Goal: Use online tool/utility

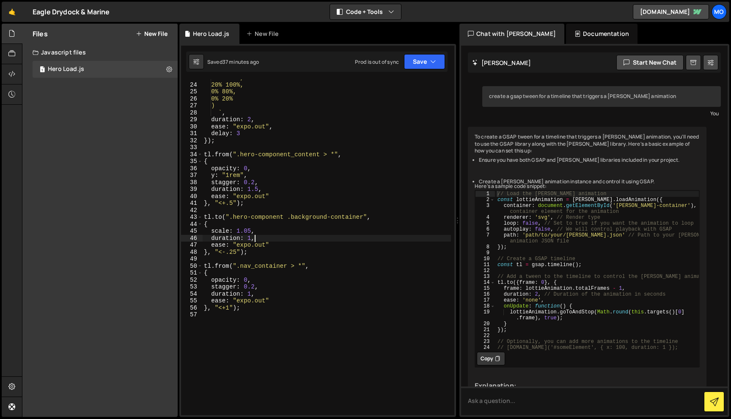
scroll to position [179, 0]
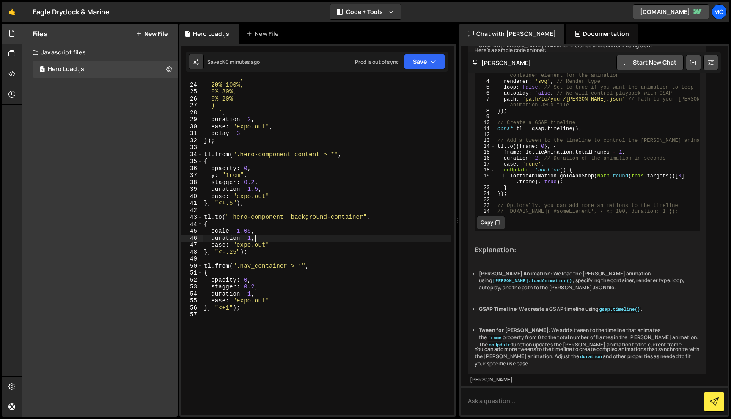
click at [412, 126] on div "80% 100%, 20% 100%, 0% 80%, 0% 20% ) ` , duration : 2 , ease : "expo.out" , del…" at bounding box center [326, 249] width 249 height 350
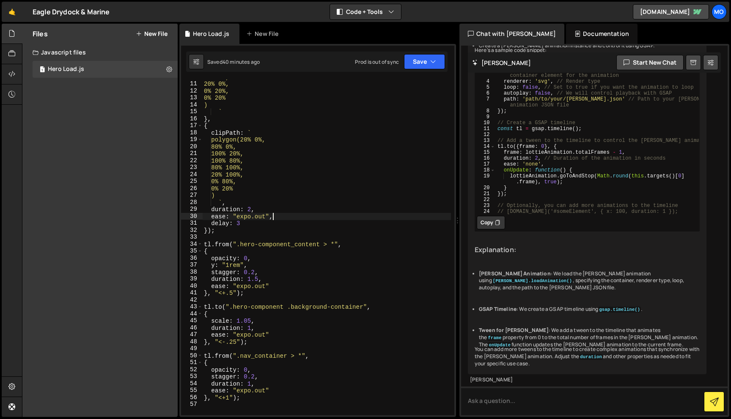
scroll to position [0, 0]
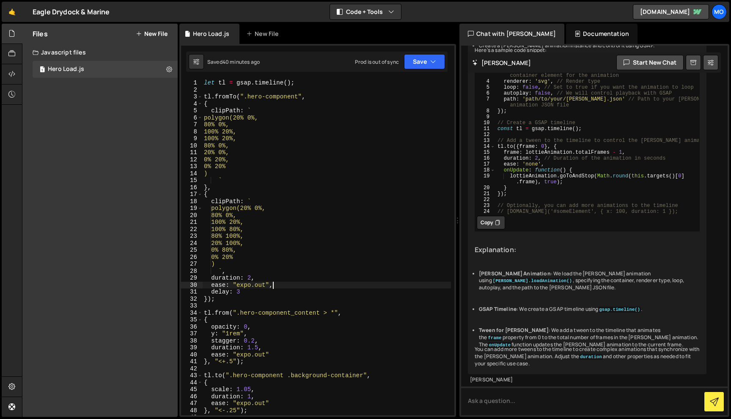
click at [214, 82] on div "let tl = gsap . timeline ( ) ; tl . fromTo ( ".hero-component" , { clipPath : `…" at bounding box center [326, 254] width 249 height 350
click at [425, 71] on div "Saved 40 minutes ago Prod is out of sync Upgrade to Edit Save Save to Staging S…" at bounding box center [316, 62] width 261 height 20
click at [425, 129] on div "const tl = gsap . timeline ( ) ; tl . fromTo ( ".hero-component" , { clipPath :…" at bounding box center [326, 254] width 249 height 350
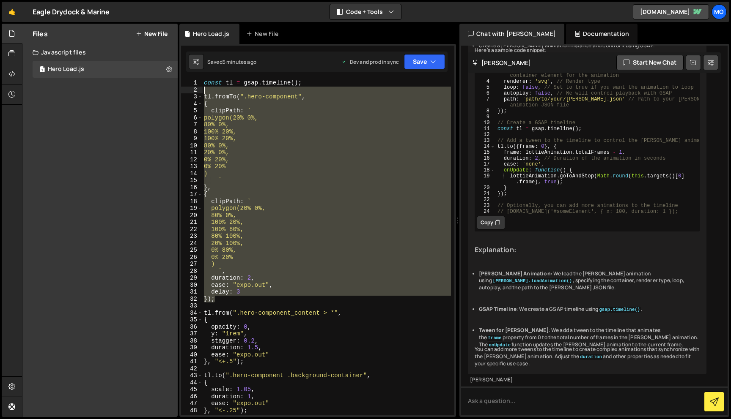
drag, startPoint x: 231, startPoint y: 300, endPoint x: 200, endPoint y: 92, distance: 210.9
click at [200, 92] on div "100% 20%, 1 2 3 4 5 6 7 8 9 10 11 12 13 14 15 16 17 18 19 20 21 22 23 24 25 26 …" at bounding box center [317, 247] width 273 height 336
click at [204, 97] on div "const tl = gsap . timeline ( ) ; tl . fromTo ( ".hero-component" , { clipPath :…" at bounding box center [326, 247] width 249 height 336
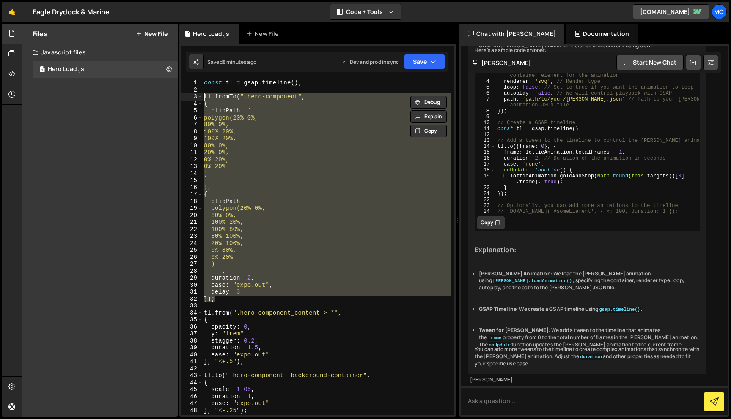
click at [321, 187] on div "const tl = gsap . timeline ( ) ; tl . fromTo ( ".hero-component" , { clipPath :…" at bounding box center [326, 247] width 249 height 336
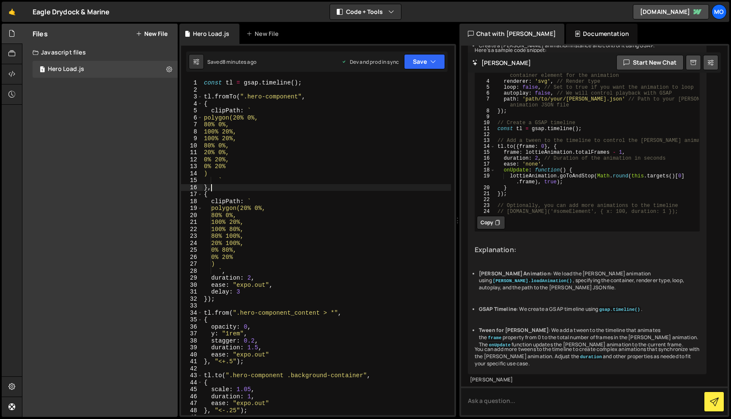
scroll to position [0, 0]
click at [249, 119] on div "const tl = gsap . timeline ( ) ; tl . fromTo ( ".hero-component" , { clipPath :…" at bounding box center [326, 254] width 249 height 350
click at [240, 132] on div "const tl = gsap . timeline ( ) ; tl . fromTo ( ".hero-component" , { clipPath :…" at bounding box center [326, 254] width 249 height 350
click at [240, 139] on div "const tl = gsap . timeline ( ) ; tl . fromTo ( ".hero-component" , { clipPath :…" at bounding box center [326, 254] width 249 height 350
click at [221, 151] on div "const tl = gsap . timeline ( ) ; tl . fromTo ( ".hero-component" , { clipPath :…" at bounding box center [326, 254] width 249 height 350
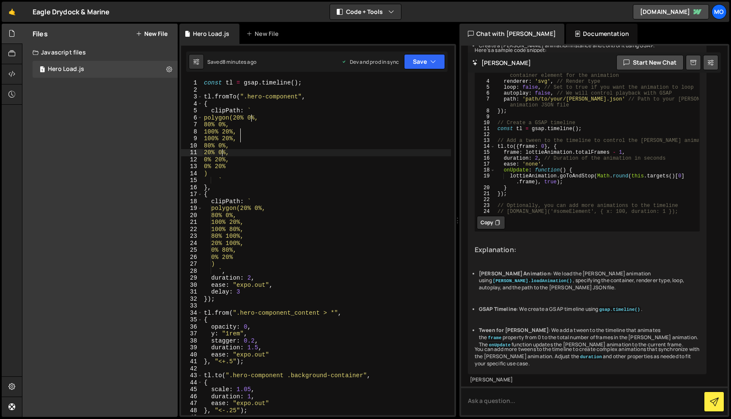
click at [233, 159] on div "const tl = gsap . timeline ( ) ; tl . fromTo ( ".hero-component" , { clipPath :…" at bounding box center [326, 254] width 249 height 350
click at [233, 165] on div "const tl = gsap . timeline ( ) ; tl . fromTo ( ".hero-component" , { clipPath :…" at bounding box center [326, 254] width 249 height 350
paste textarea "var(--_responsive---section-bevel)"
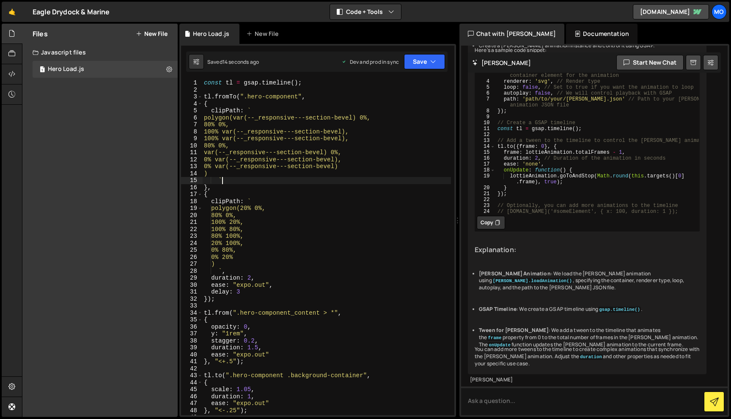
click at [309, 178] on div "const tl = gsap . timeline ( ) ; tl . fromTo ( ".hero-component" , { clipPath :…" at bounding box center [326, 254] width 249 height 350
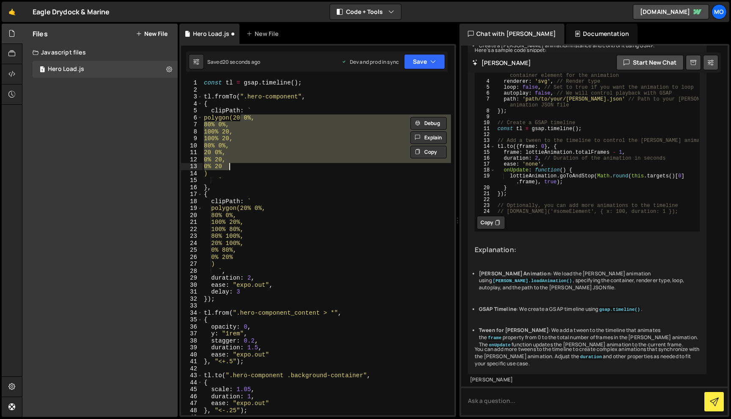
click at [287, 157] on div "const tl = gsap . timeline ( ) ; tl . fromTo ( ".hero-component" , { clipPath :…" at bounding box center [326, 247] width 249 height 336
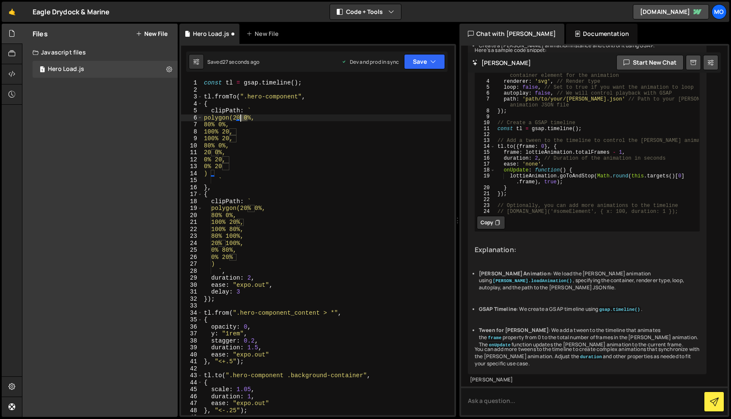
drag, startPoint x: 247, startPoint y: 118, endPoint x: 240, endPoint y: 118, distance: 6.3
click at [240, 118] on div "const tl = gsap . timeline ( ) ; tl . fromTo ( ".hero-component" , { clipPath :…" at bounding box center [326, 254] width 249 height 350
paste textarea "var(--_responsive---section-bevel)"
click at [236, 131] on div "const tl = gsap . timeline ( ) ; tl . fromTo ( ".hero-component" , { clipPath :…" at bounding box center [326, 254] width 249 height 350
click at [218, 154] on div "const tl = gsap . timeline ( ) ; tl . fromTo ( ".hero-component" , { clipPath :…" at bounding box center [326, 254] width 249 height 350
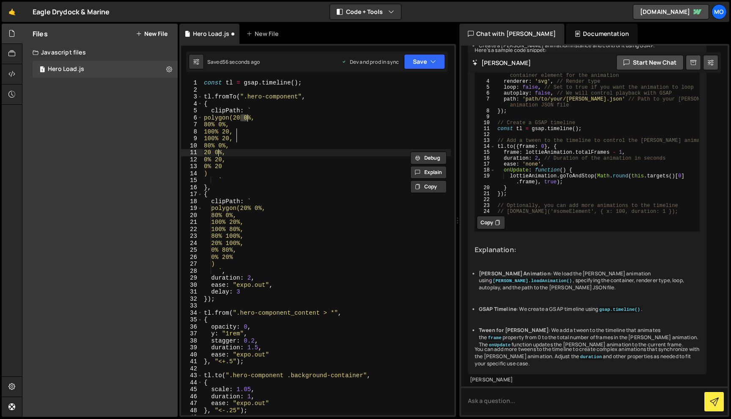
click at [218, 154] on div "const tl = gsap . timeline ( ) ; tl . fromTo ( ".hero-component" , { clipPath :…" at bounding box center [326, 254] width 249 height 350
click at [228, 159] on div "const tl = gsap . timeline ( ) ; tl . fromTo ( ".hero-component" , { clipPath :…" at bounding box center [326, 254] width 249 height 350
click at [229, 167] on div "const tl = gsap . timeline ( ) ; tl . fromTo ( ".hero-component" , { clipPath :…" at bounding box center [326, 254] width 249 height 350
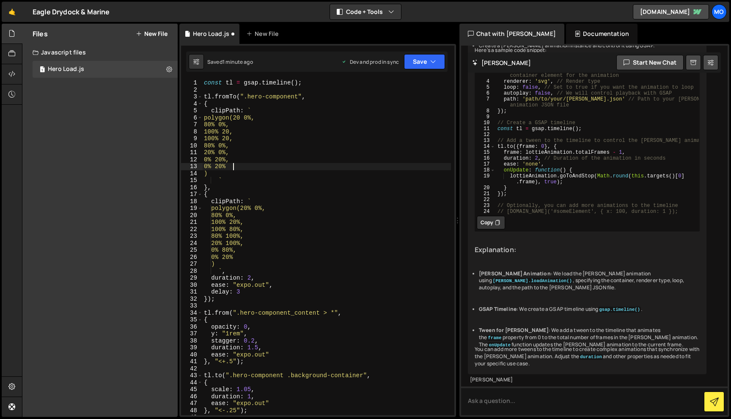
click at [232, 159] on div "const tl = gsap . timeline ( ) ; tl . fromTo ( ".hero-component" , { clipPath :…" at bounding box center [326, 254] width 249 height 350
click at [222, 154] on div "const tl = gsap . timeline ( ) ; tl . fromTo ( ".hero-component" , { clipPath :…" at bounding box center [326, 254] width 249 height 350
click at [236, 138] on div "const tl = gsap . timeline ( ) ; tl . fromTo ( ".hero-component" , { clipPath :…" at bounding box center [326, 254] width 249 height 350
click at [236, 140] on div "const tl = gsap . timeline ( ) ; tl . fromTo ( ".hero-component" , { clipPath :…" at bounding box center [326, 254] width 249 height 350
click at [236, 131] on div "const tl = gsap . timeline ( ) ; tl . fromTo ( ".hero-component" , { clipPath :…" at bounding box center [326, 254] width 249 height 350
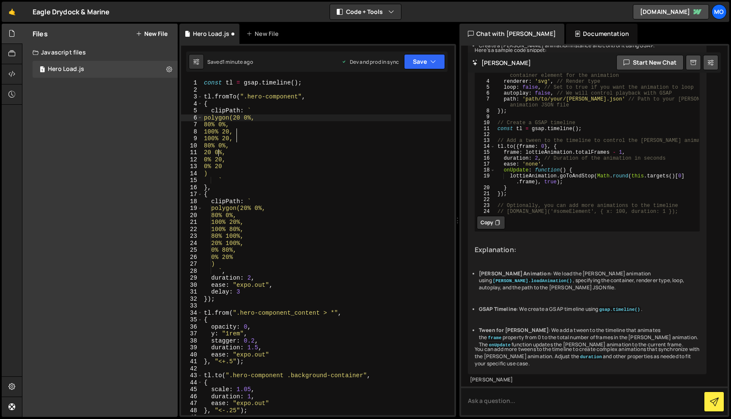
click at [247, 119] on div "const tl = gsap . timeline ( ) ; tl . fromTo ( ".hero-component" , { clipPath :…" at bounding box center [326, 254] width 249 height 350
click at [229, 158] on div "const tl = gsap . timeline ( ) ; tl . fromTo ( ".hero-component" , { clipPath :…" at bounding box center [326, 254] width 249 height 350
click at [229, 167] on div "const tl = gsap . timeline ( ) ; tl . fromTo ( ".hero-component" , { clipPath :…" at bounding box center [326, 254] width 249 height 350
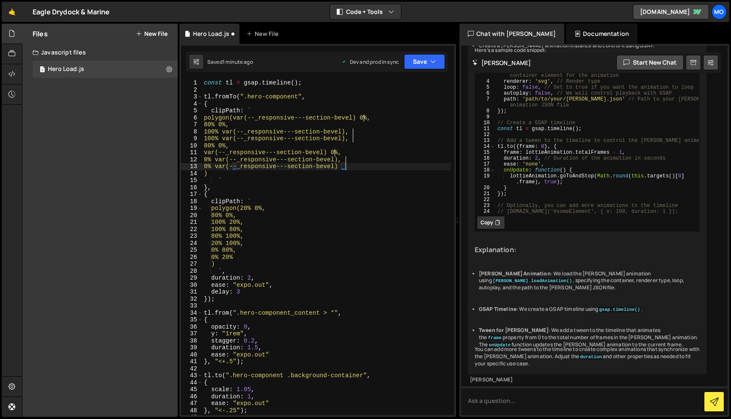
click at [259, 208] on div "const tl = gsap . timeline ( ) ; tl . fromTo ( ".hero-component" , { clipPath :…" at bounding box center [326, 254] width 249 height 350
click at [247, 221] on div "const tl = gsap . timeline ( ) ; tl . fromTo ( ".hero-component" , { clipPath :…" at bounding box center [326, 254] width 249 height 350
click at [228, 243] on div "const tl = gsap . timeline ( ) ; tl . fromTo ( ".hero-component" , { clipPath :…" at bounding box center [326, 254] width 249 height 350
click at [239, 258] on div "const tl = gsap . timeline ( ) ; tl . fromTo ( ".hero-component" , { clipPath :…" at bounding box center [326, 254] width 249 height 350
paste textarea "var(--_responsive---section-bevel)"
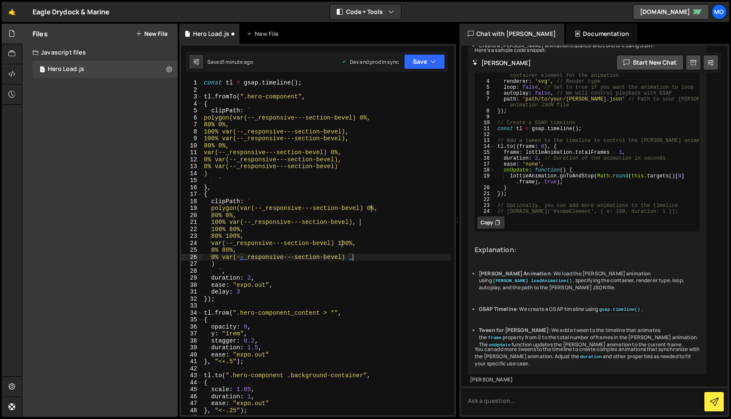
click at [222, 124] on div "const tl = gsap . timeline ( ) ; tl . fromTo ( ".hero-component" , { clipPath :…" at bounding box center [326, 254] width 249 height 350
click at [220, 145] on div "const tl = gsap . timeline ( ) ; tl . fromTo ( ".hero-component" , { clipPath :…" at bounding box center [326, 254] width 249 height 350
click at [228, 214] on div "const tl = gsap . timeline ( ) ; tl . fromTo ( ".hero-component" , { clipPath :…" at bounding box center [326, 254] width 249 height 350
click at [228, 235] on div "const tl = gsap . timeline ( ) ; tl . fromTo ( ".hero-component" , { clipPath :…" at bounding box center [326, 254] width 249 height 350
paste textarea "calc(100% - var(--_responsive---section-bevel))"
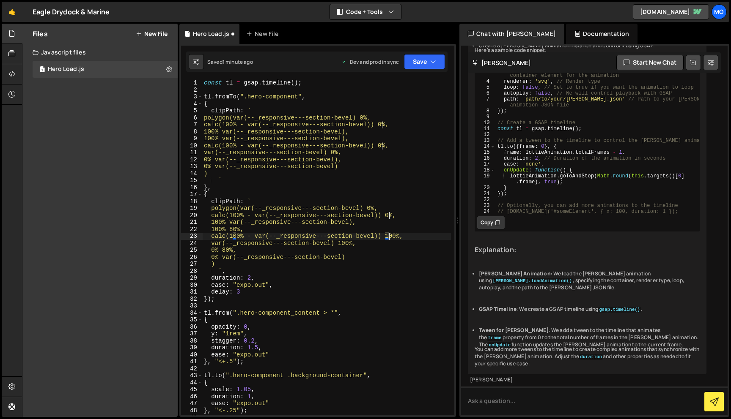
scroll to position [0, 0]
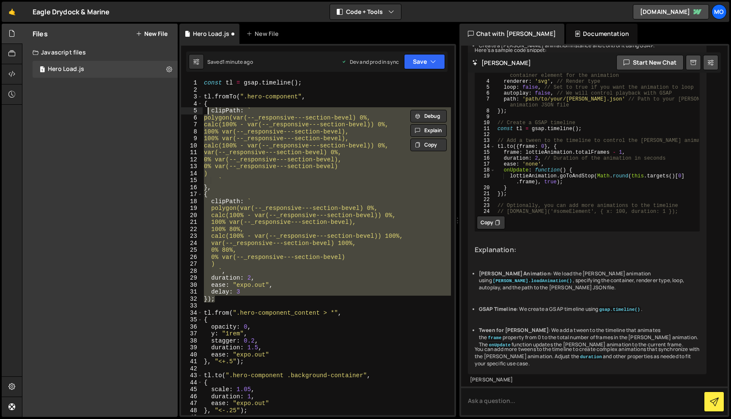
type textarea "tl.fromTo(".hero-component", {"
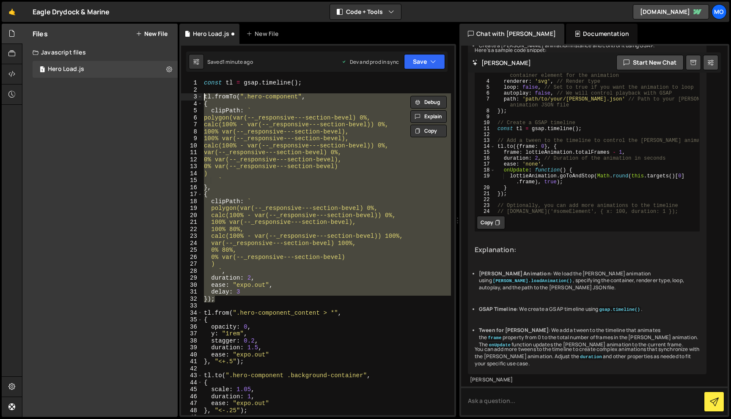
drag, startPoint x: 229, startPoint y: 299, endPoint x: 203, endPoint y: 96, distance: 204.2
click at [203, 96] on div "const tl = gsap . timeline ( ) ; tl . fromTo ( ".hero-component" , { clipPath :…" at bounding box center [326, 254] width 249 height 350
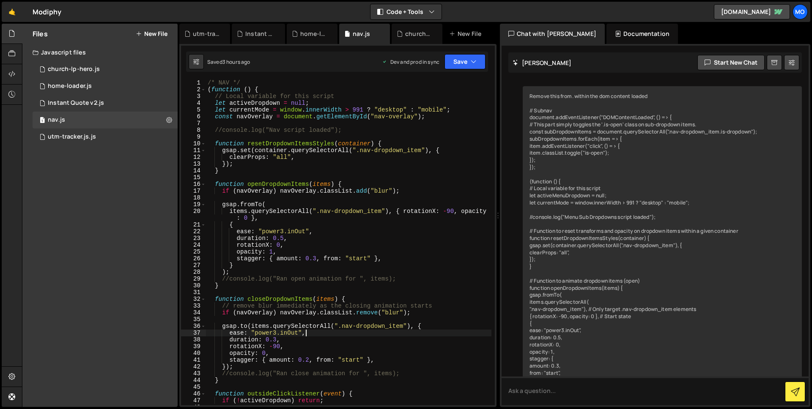
scroll to position [659, 0]
